Goal: Book appointment/travel/reservation

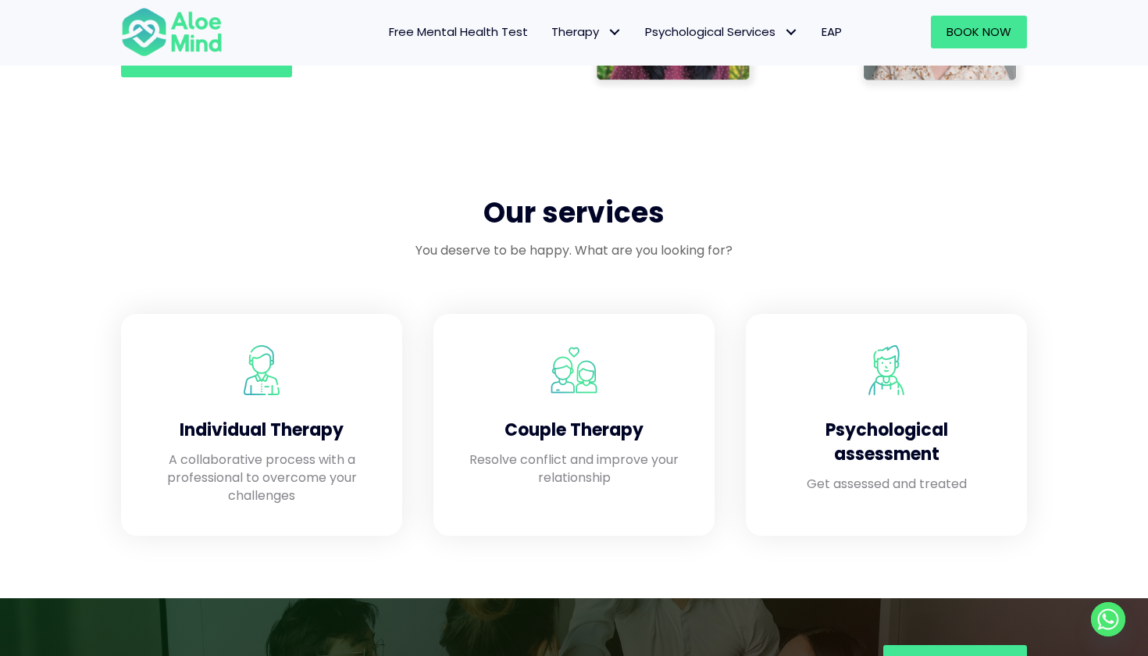
scroll to position [1188, 0]
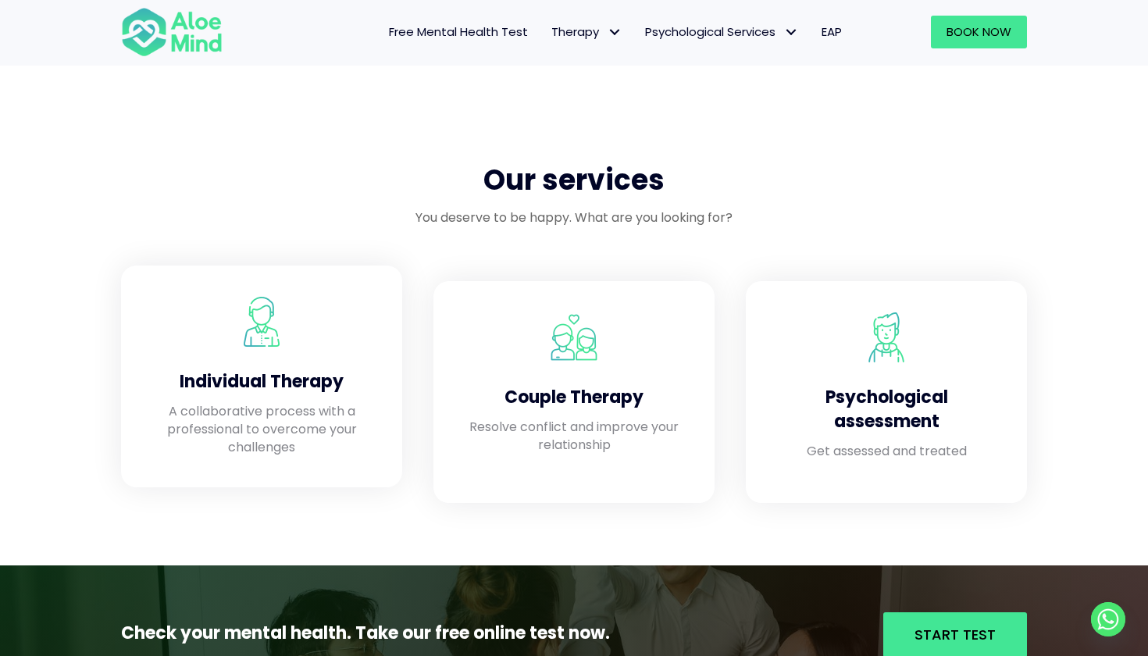
click at [321, 381] on h4 "Individual Therapy" at bounding box center [261, 382] width 219 height 24
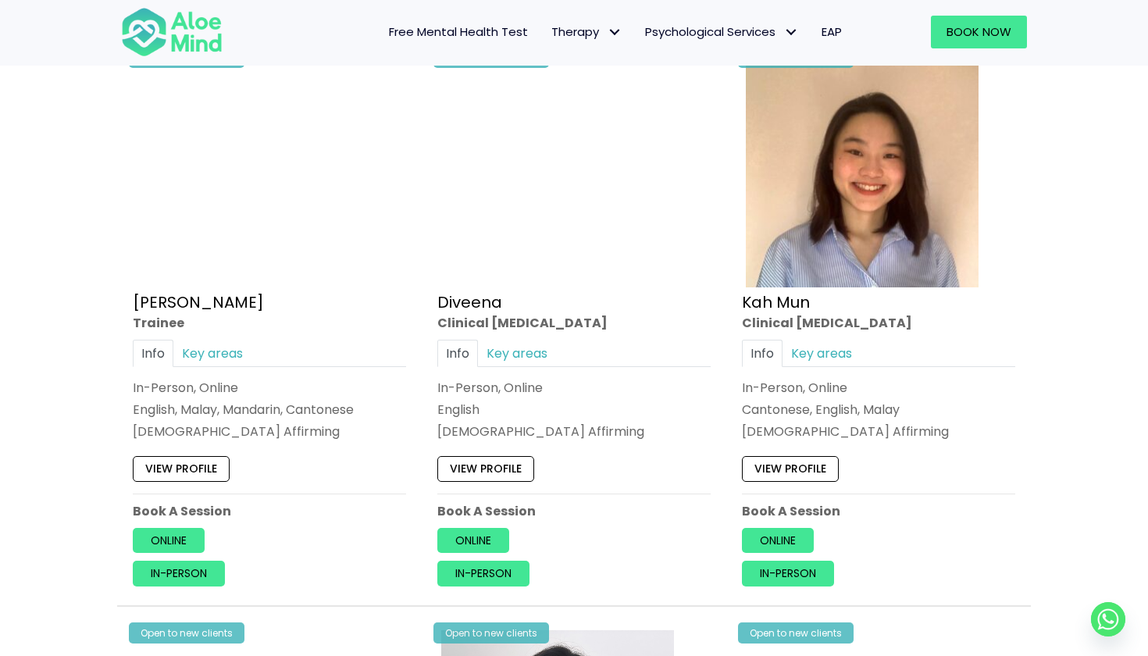
scroll to position [834, 0]
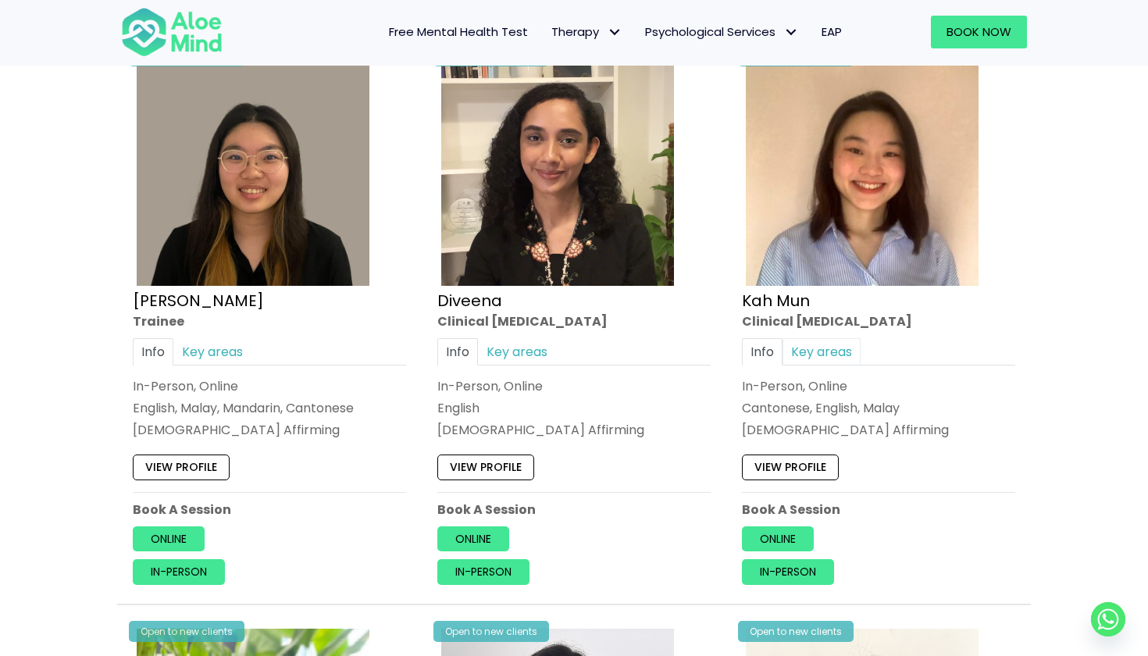
click at [828, 352] on link "Key areas" at bounding box center [821, 351] width 78 height 27
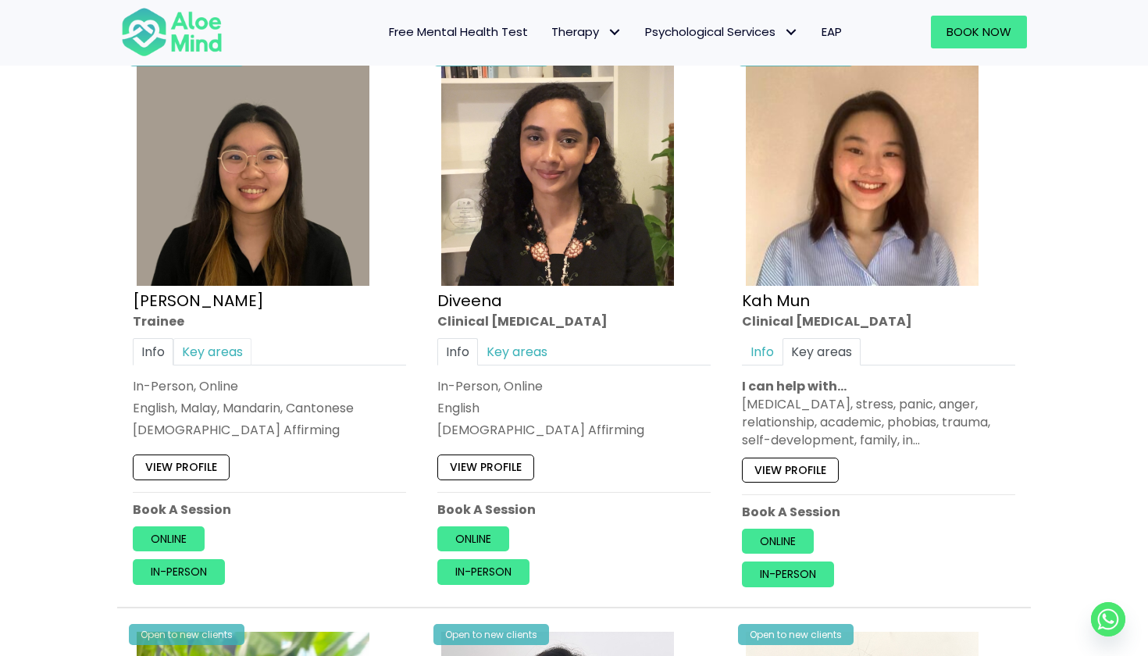
click at [215, 343] on link "Key areas" at bounding box center [212, 351] width 78 height 27
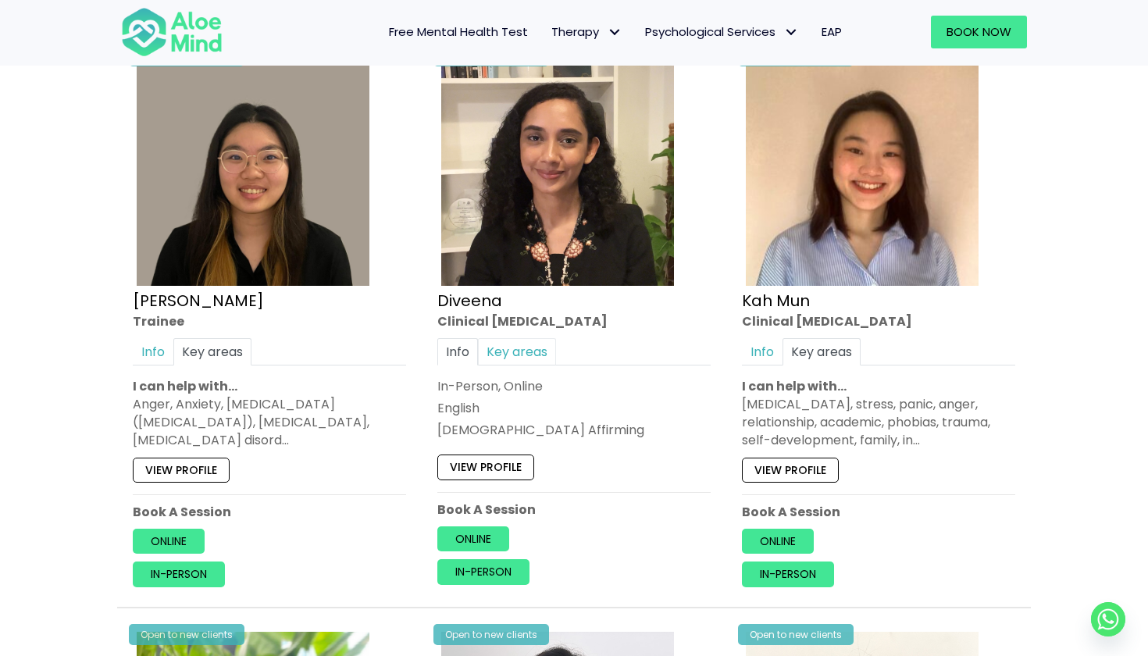
click at [540, 346] on link "Key areas" at bounding box center [517, 351] width 78 height 27
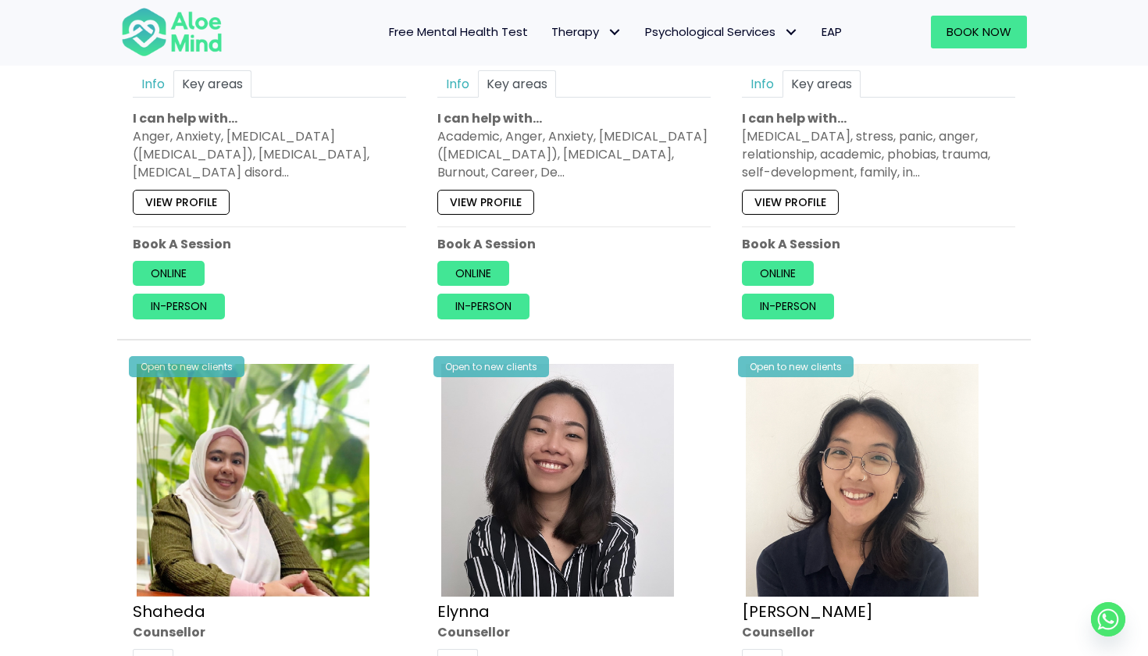
scroll to position [1333, 0]
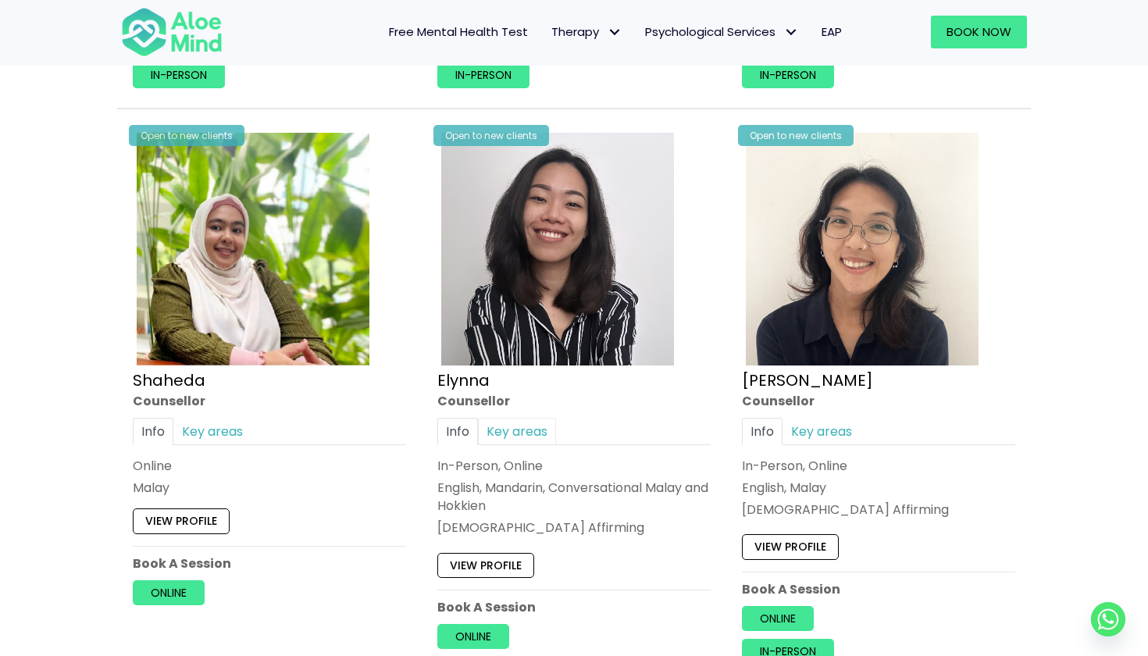
click at [518, 436] on link "Key areas" at bounding box center [517, 430] width 78 height 27
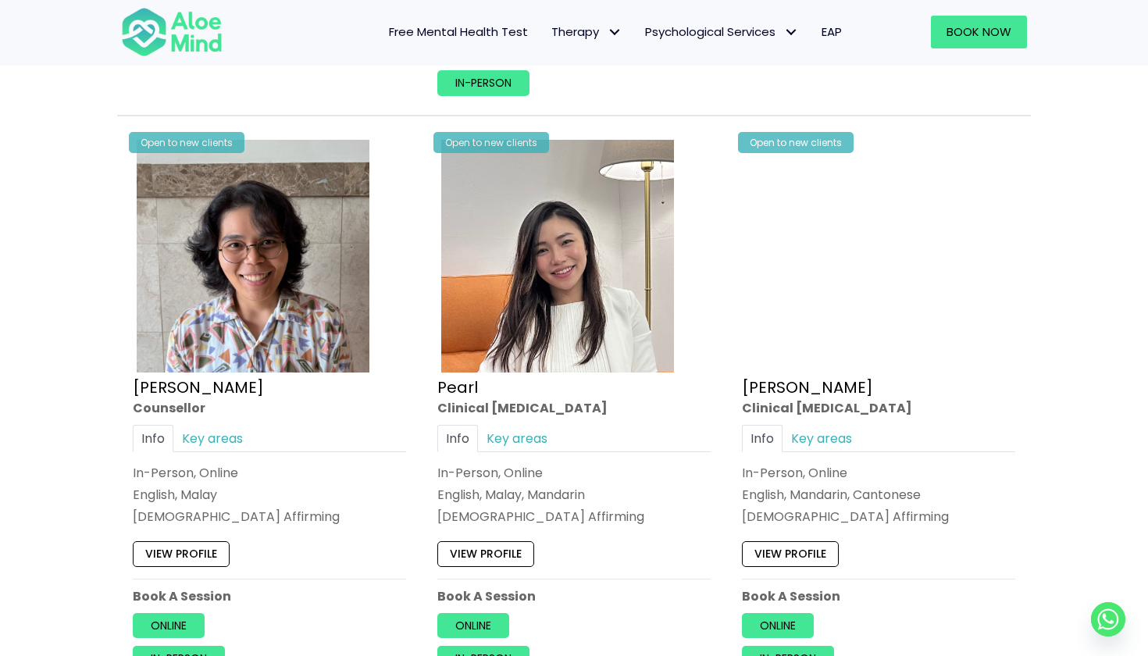
scroll to position [3119, 0]
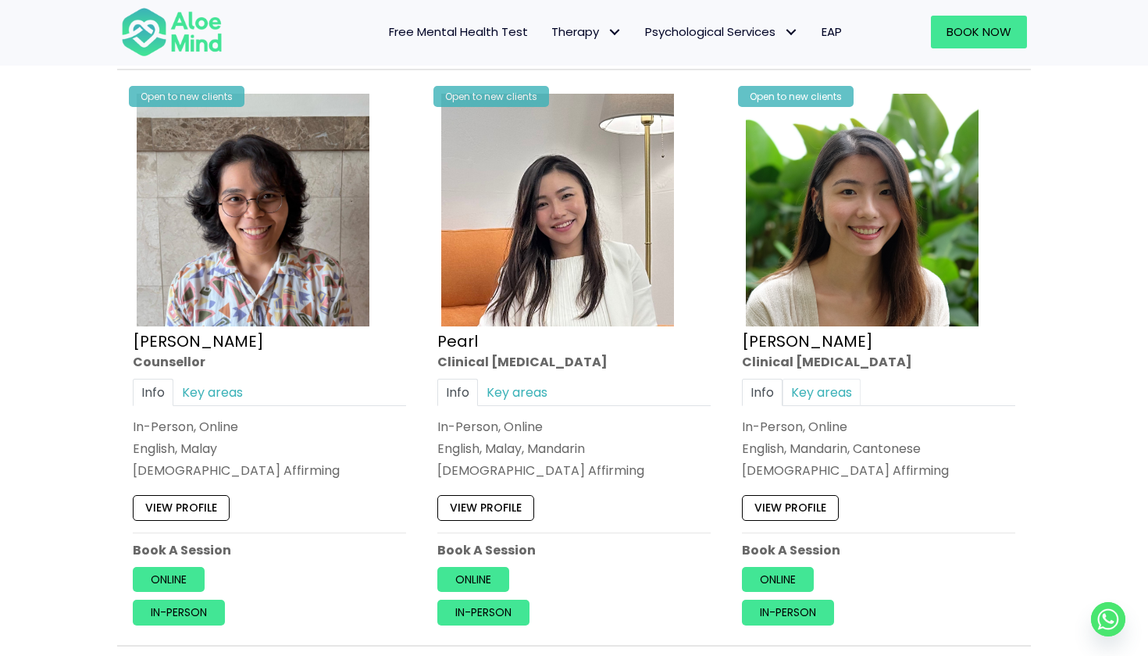
click at [830, 379] on link "Key areas" at bounding box center [821, 392] width 78 height 27
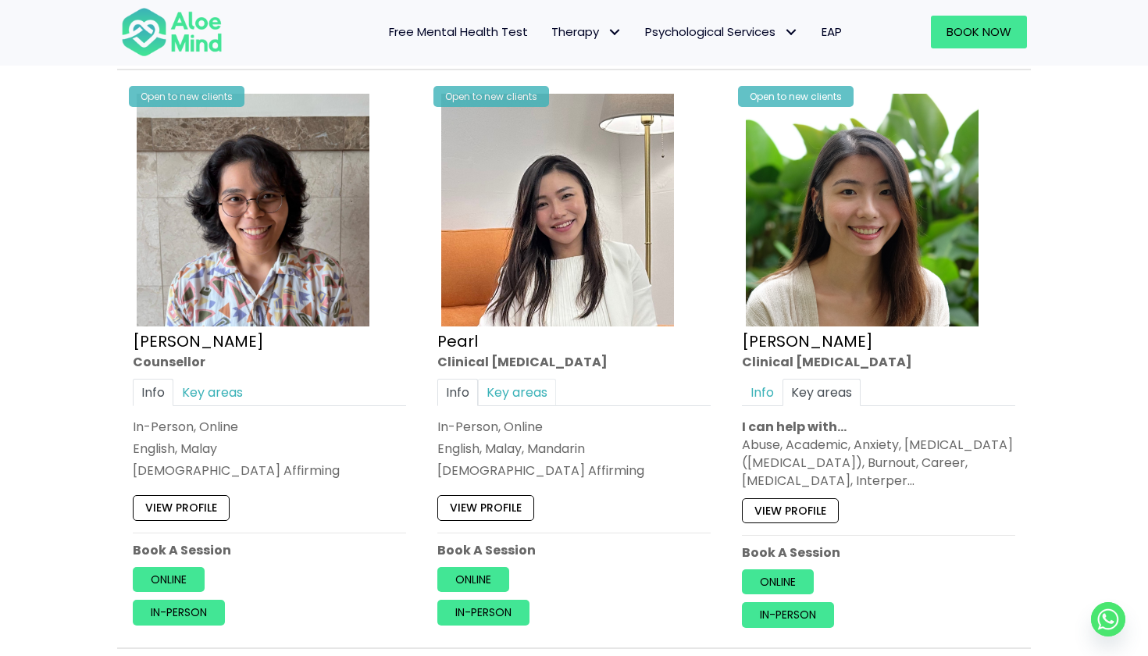
click at [526, 379] on link "Key areas" at bounding box center [517, 392] width 78 height 27
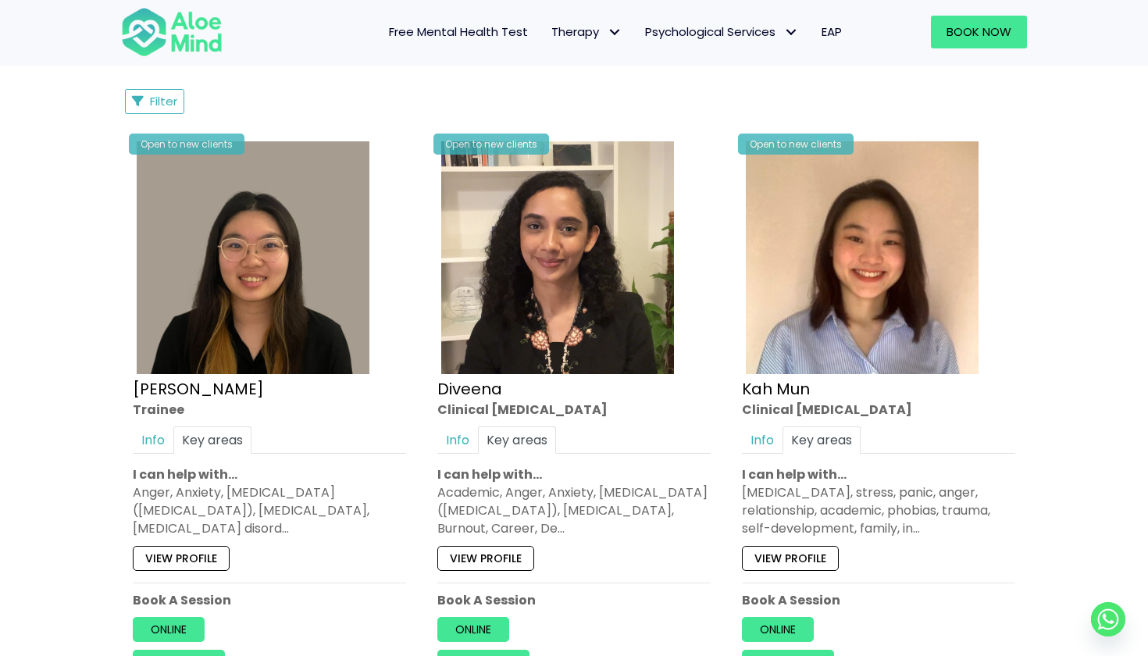
scroll to position [998, 0]
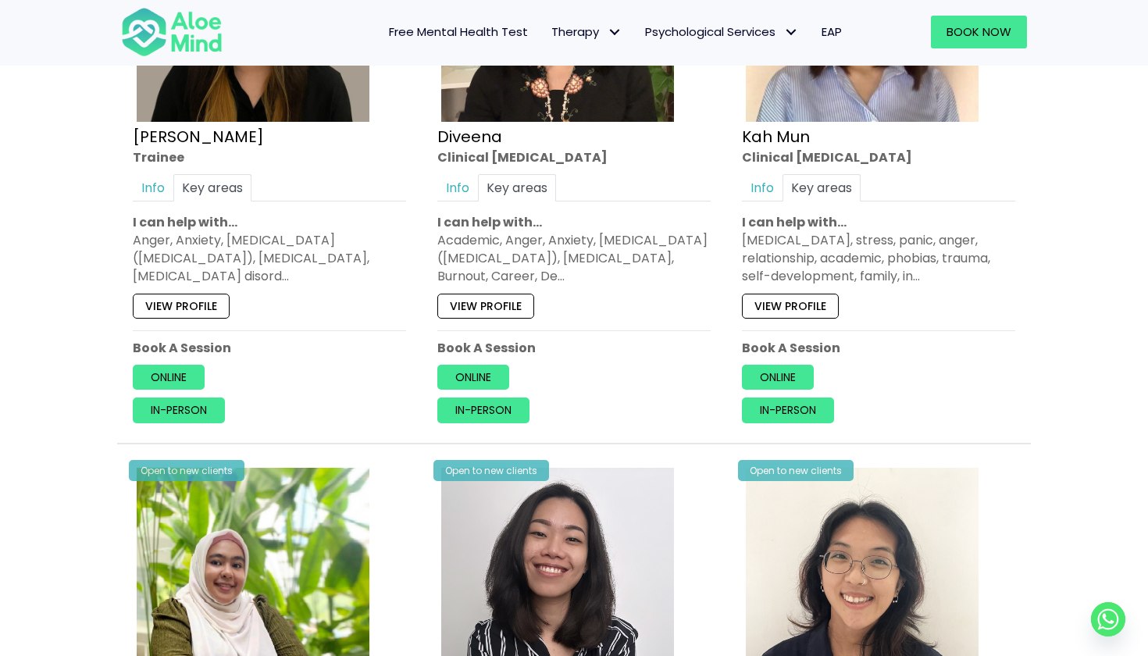
click at [801, 307] on link "View profile" at bounding box center [790, 305] width 97 height 25
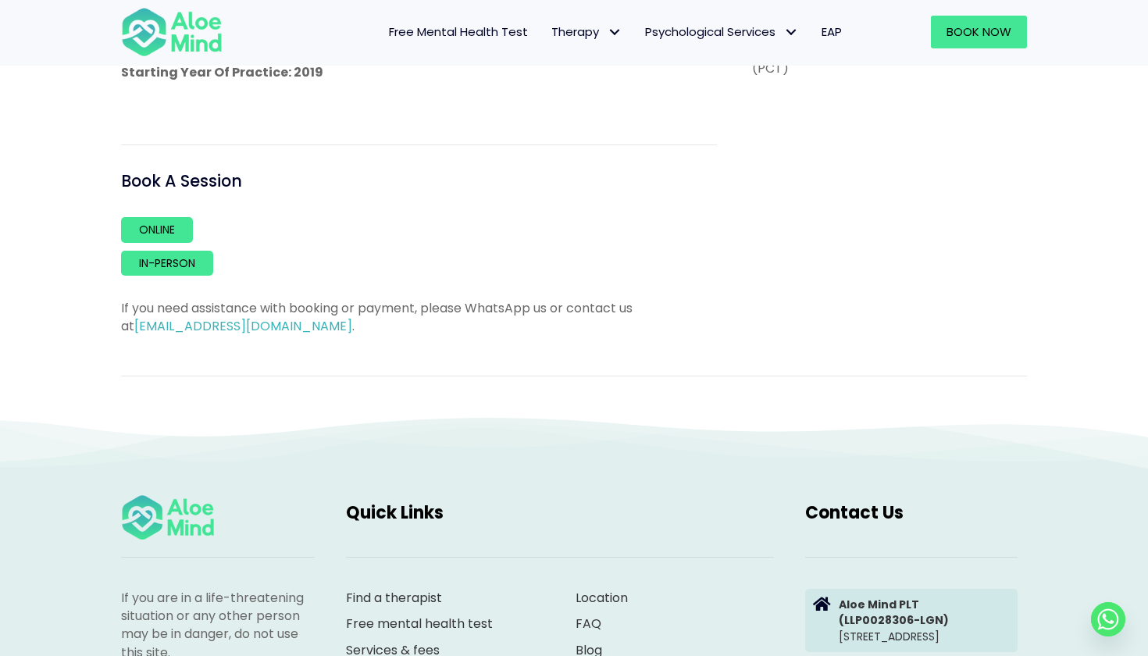
scroll to position [938, 0]
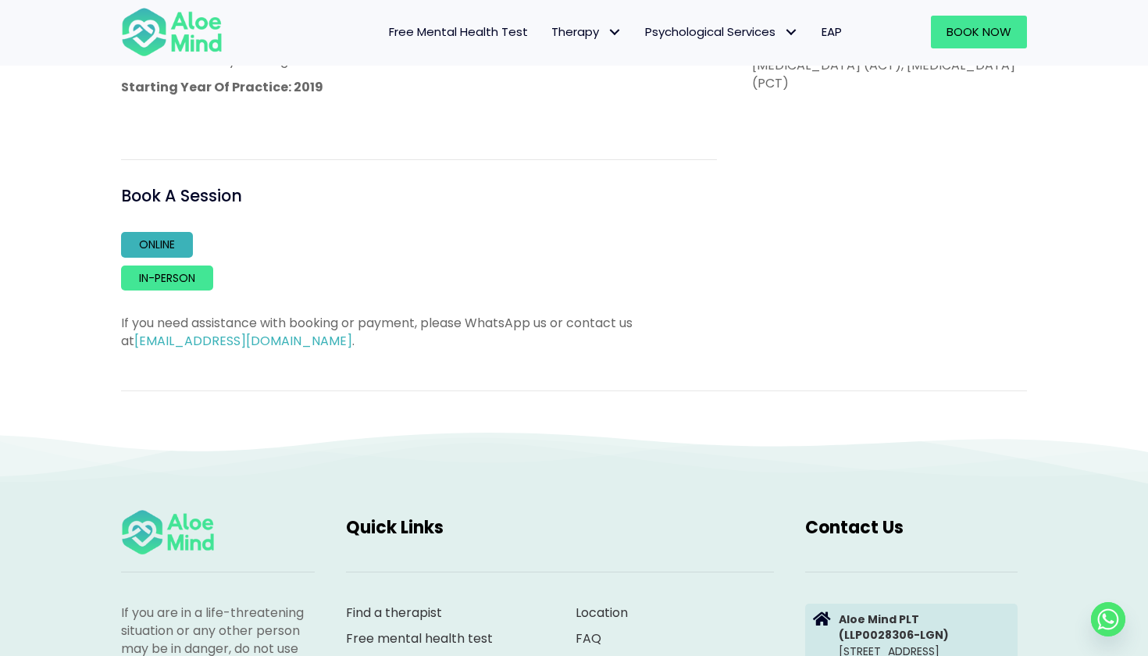
click at [138, 237] on link "Online" at bounding box center [157, 244] width 72 height 25
